Goal: Task Accomplishment & Management: Use online tool/utility

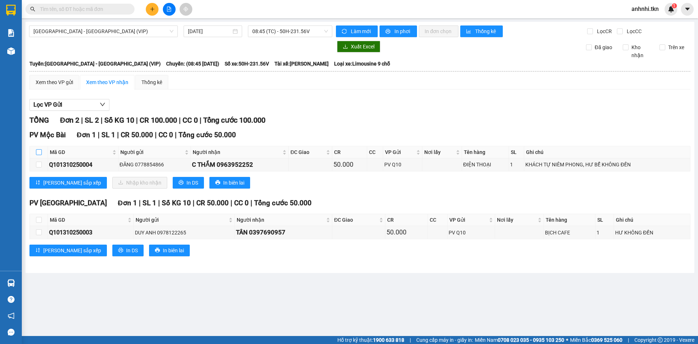
click at [39, 150] on input "checkbox" at bounding box center [39, 152] width 6 height 6
checkbox input "true"
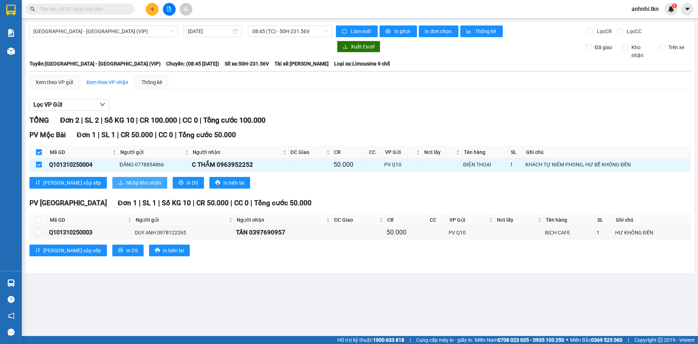
click at [126, 180] on span "Nhập kho nhận" at bounding box center [143, 182] width 35 height 8
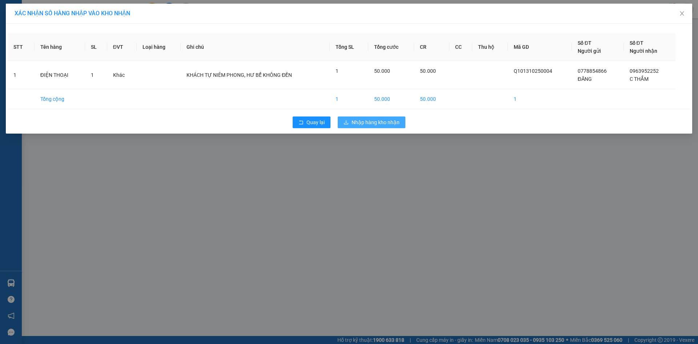
click at [377, 121] on span "Nhập hàng kho nhận" at bounding box center [376, 122] width 48 height 8
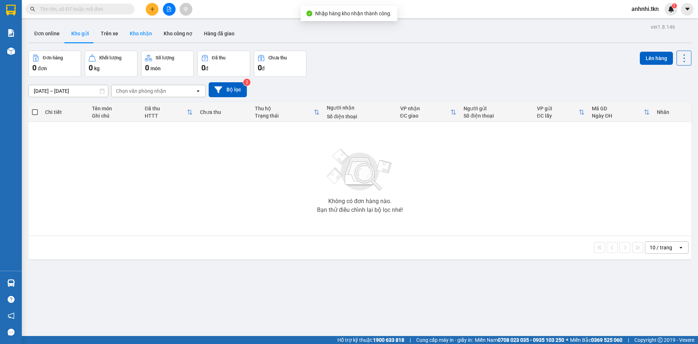
click at [140, 32] on button "Kho nhận" at bounding box center [141, 33] width 34 height 17
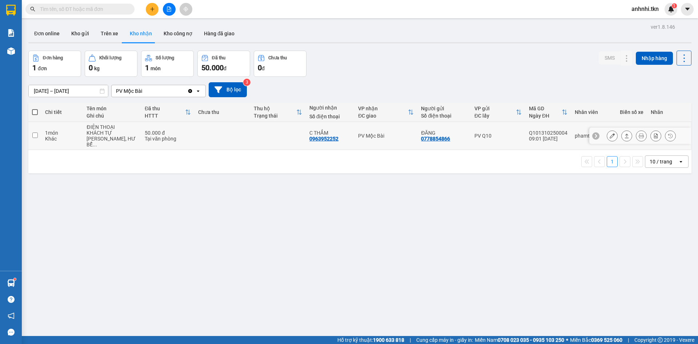
click at [35, 132] on input "checkbox" at bounding box center [34, 134] width 5 height 5
checkbox input "true"
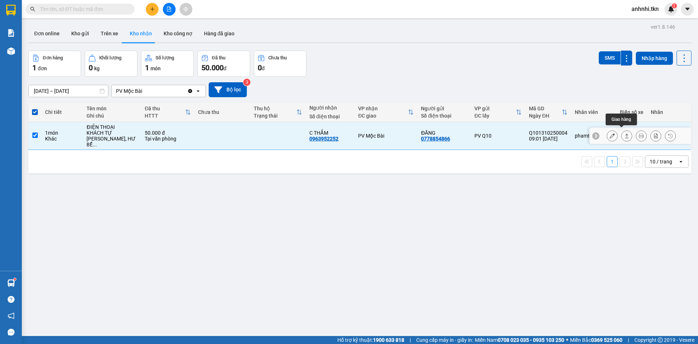
click at [625, 133] on icon at bounding box center [627, 135] width 4 height 4
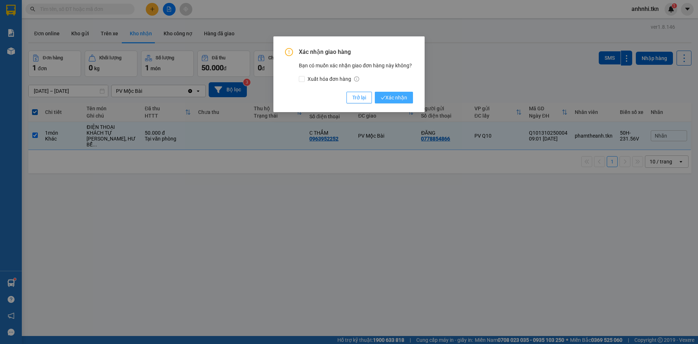
click at [393, 96] on span "Xác nhận" at bounding box center [394, 97] width 27 height 8
